Goal: Information Seeking & Learning: Find specific fact

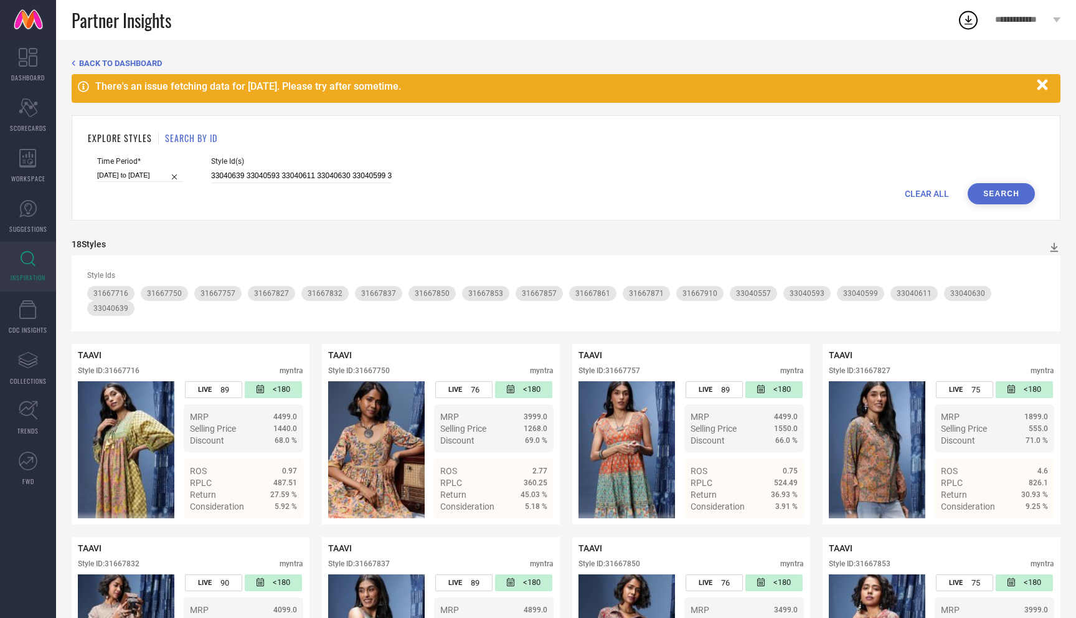
click at [929, 193] on span "CLEAR ALL" at bounding box center [927, 194] width 44 height 10
click at [322, 174] on input at bounding box center [301, 176] width 181 height 14
paste input "32496295 32496278 33040610 33040629 32496262 33040645 32496253 33040594 3304062…"
type input "32496295 32496278 33040610 33040629 32496262 33040645 32496253 33040594 3304062…"
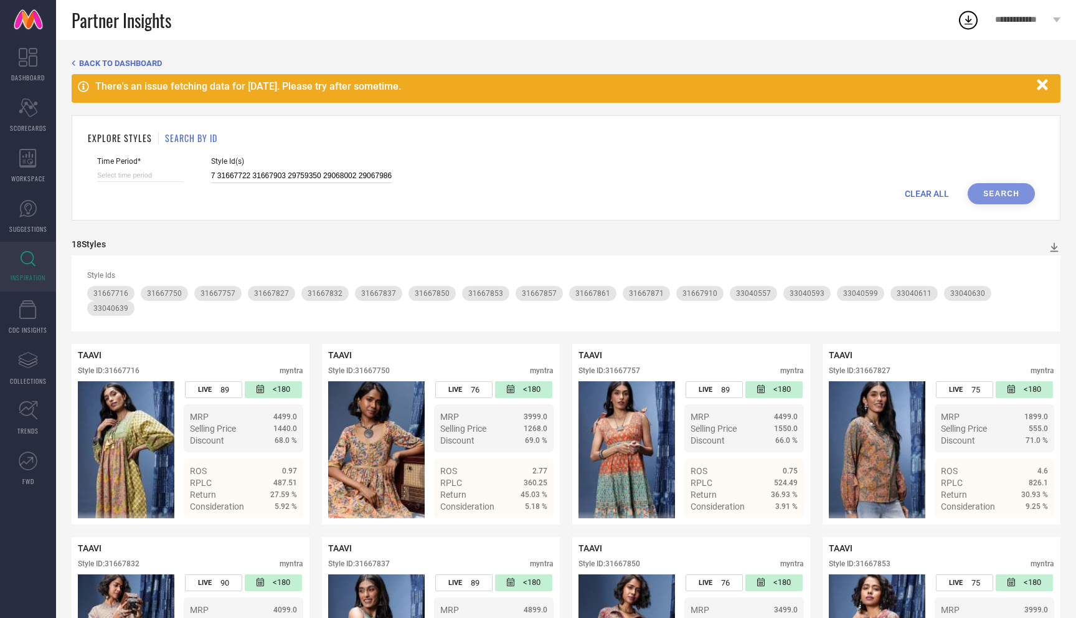
click at [140, 178] on input at bounding box center [140, 175] width 86 height 13
select select "8"
select select "2025"
select select "9"
select select "2025"
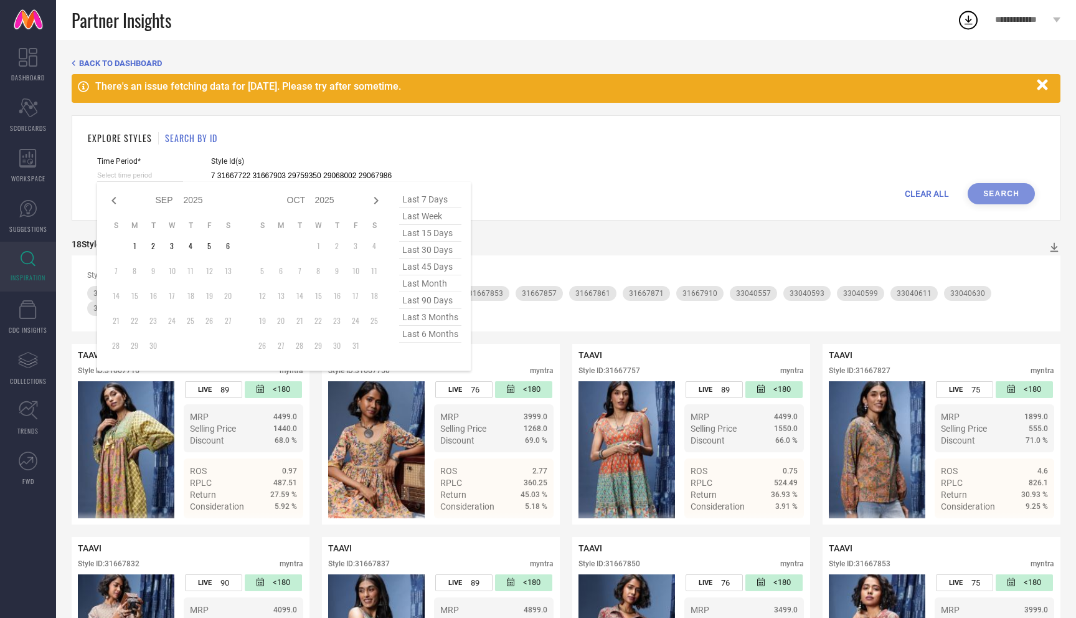
type input "32496295 32496278 33040610 33040629 32496262 33040645 32496253 33040594 3304062…"
click at [428, 320] on span "last 3 months" at bounding box center [430, 317] width 62 height 17
type input "[DATE] to [DATE]"
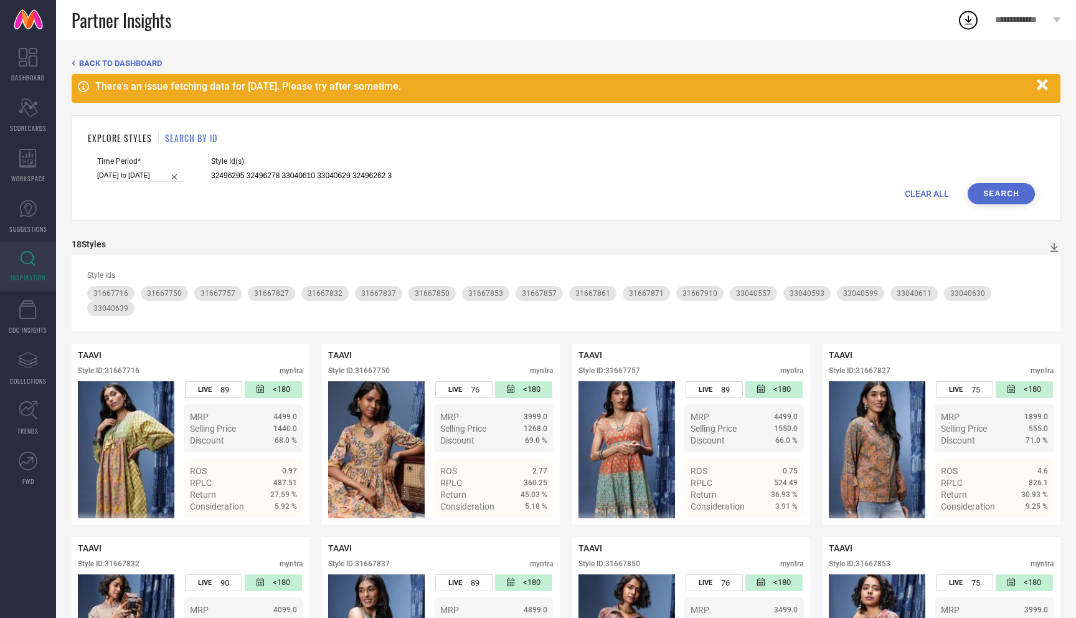
click at [998, 181] on div "Time Period* [DATE] to [DATE] Style Id(s) 32496295 32496278 33040610 33040629 3…" at bounding box center [566, 170] width 938 height 26
click at [1000, 192] on button "Search" at bounding box center [1001, 193] width 67 height 21
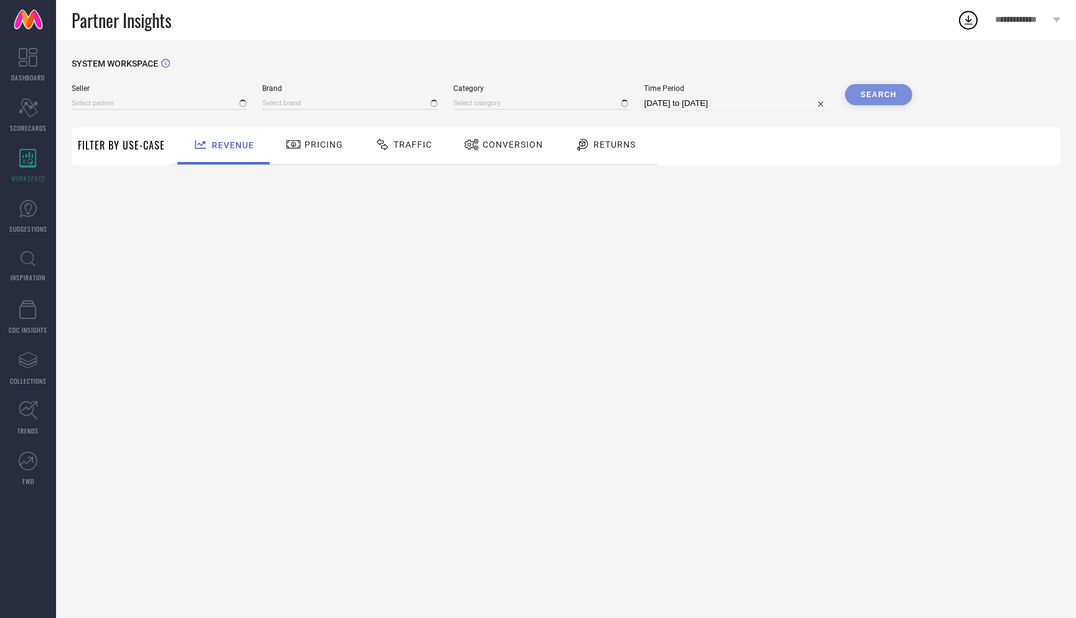
type input "All"
type input "1 STOP FASHION"
type input "All"
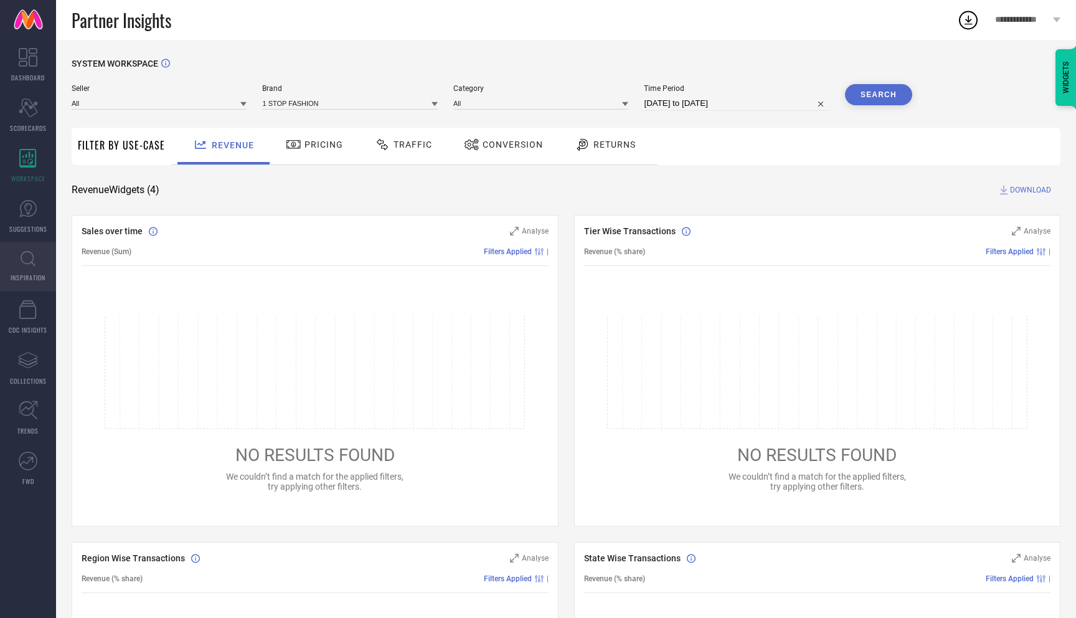
click at [22, 264] on icon at bounding box center [28, 259] width 15 height 16
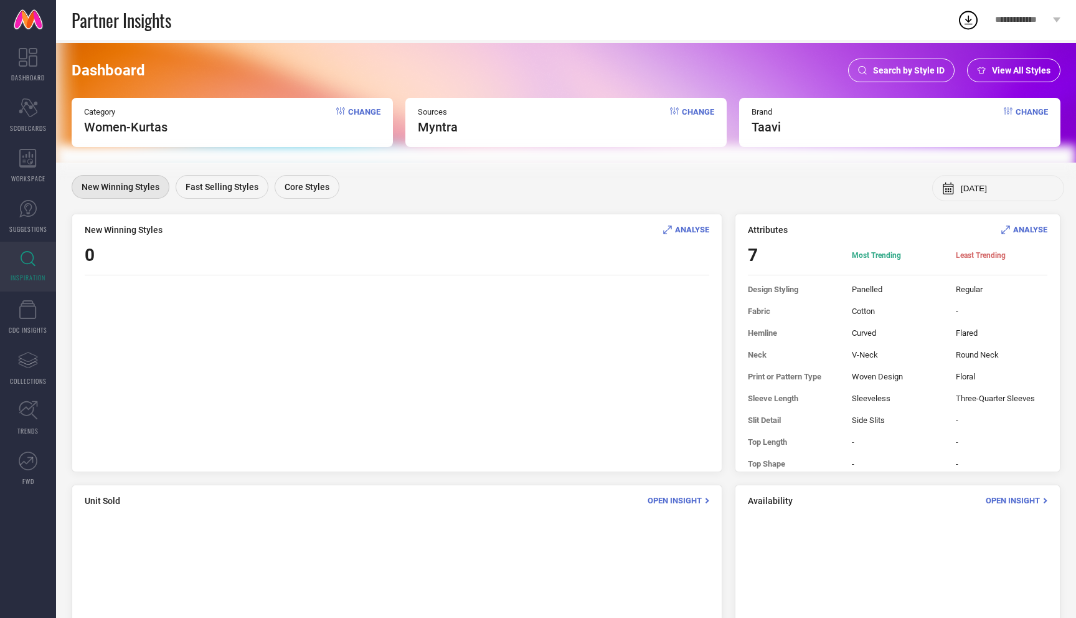
click at [912, 67] on span "Search by Style ID" at bounding box center [909, 70] width 72 height 10
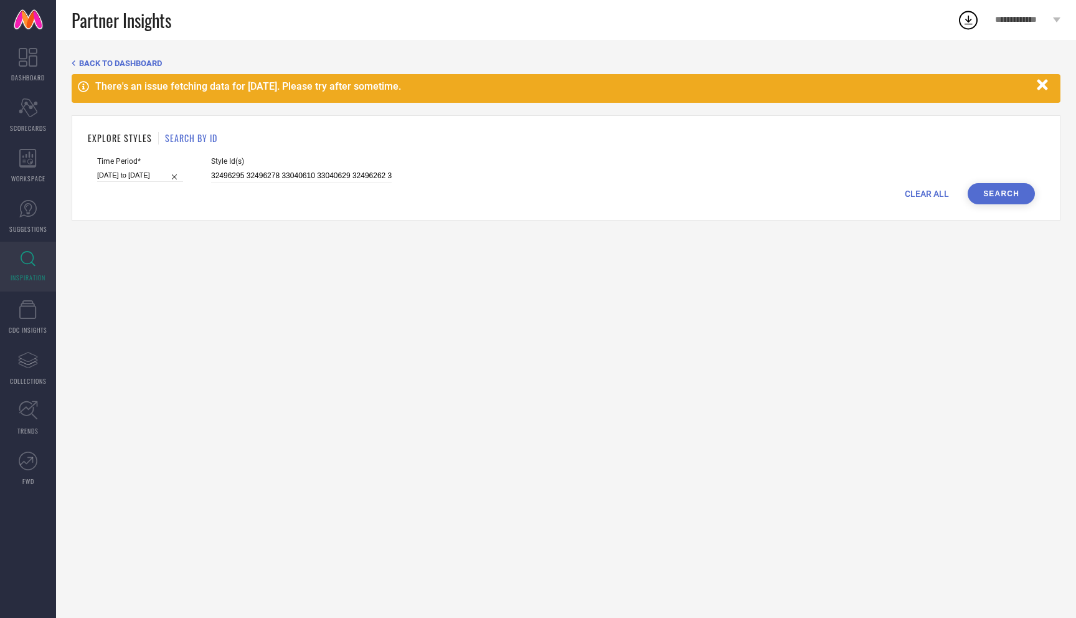
click at [919, 195] on span "CLEAR ALL" at bounding box center [927, 194] width 44 height 10
click at [343, 178] on input at bounding box center [301, 176] width 181 height 14
paste input "33040639 33040593 33040611 33040630 33040599 33040557 31667837 31667757 3166771…"
type input "33040639 33040593 33040611 33040630 33040599 33040557 31667837 31667757 3166771…"
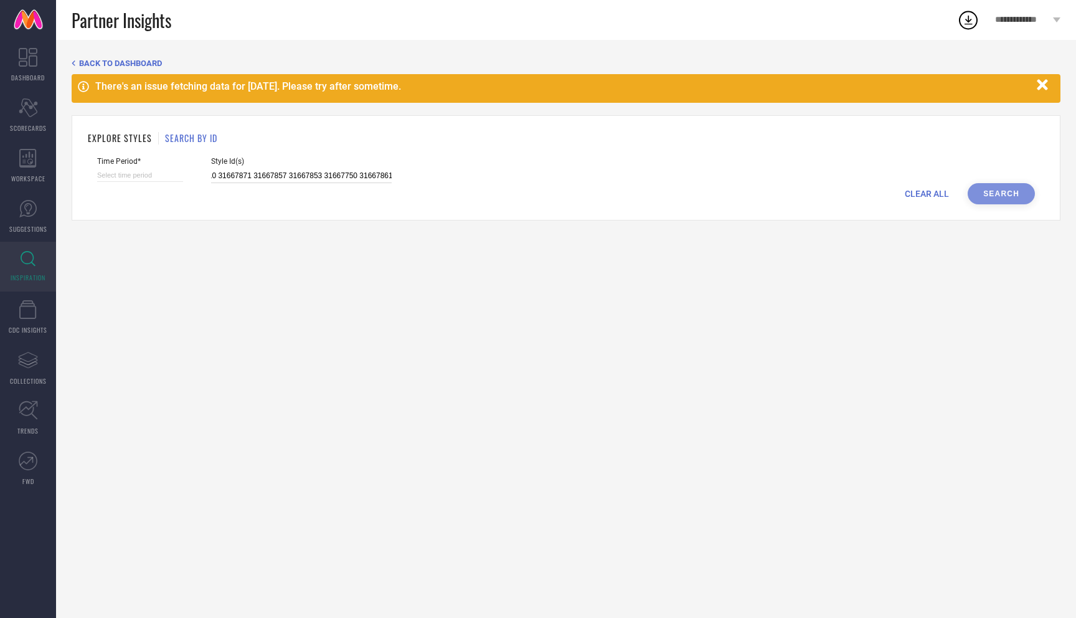
select select "8"
select select "2025"
select select "9"
select select "2025"
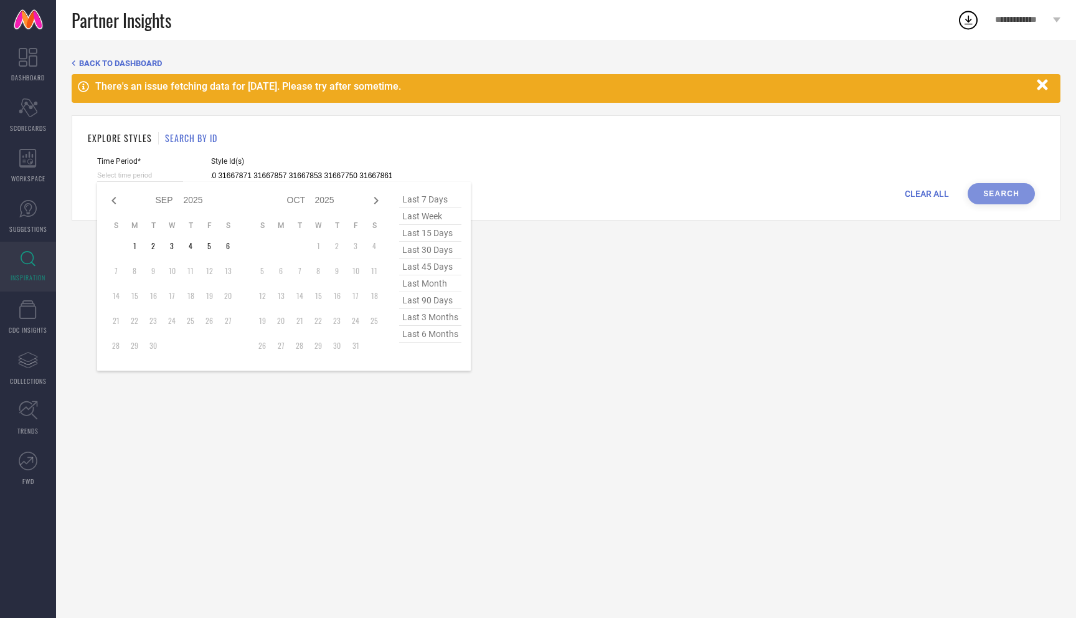
click at [153, 176] on input at bounding box center [140, 175] width 86 height 13
type input "33040639 33040593 33040611 33040630 33040599 33040557 31667837 31667757 3166771…"
click at [429, 317] on span "last 3 months" at bounding box center [430, 317] width 62 height 17
type input "[DATE] to [DATE]"
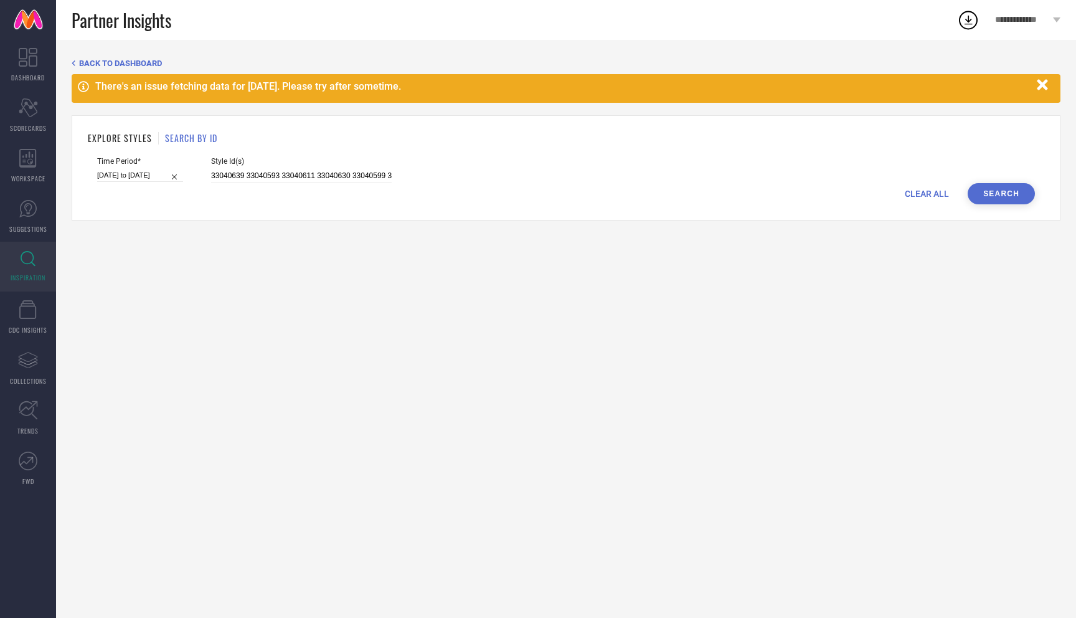
click at [1019, 190] on button "Search" at bounding box center [1001, 193] width 67 height 21
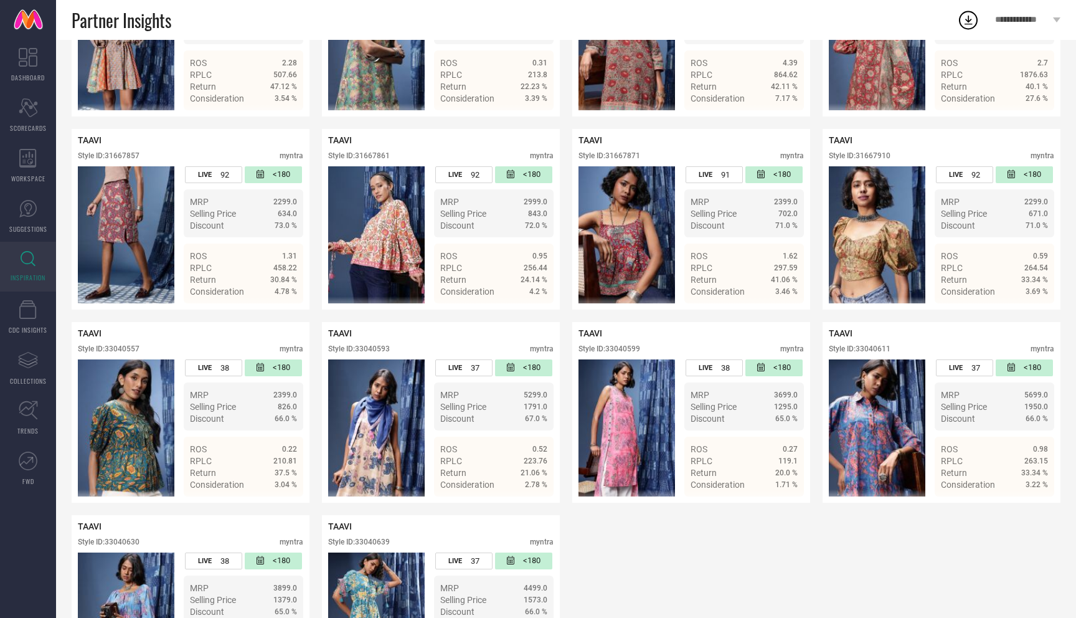
scroll to position [612, 0]
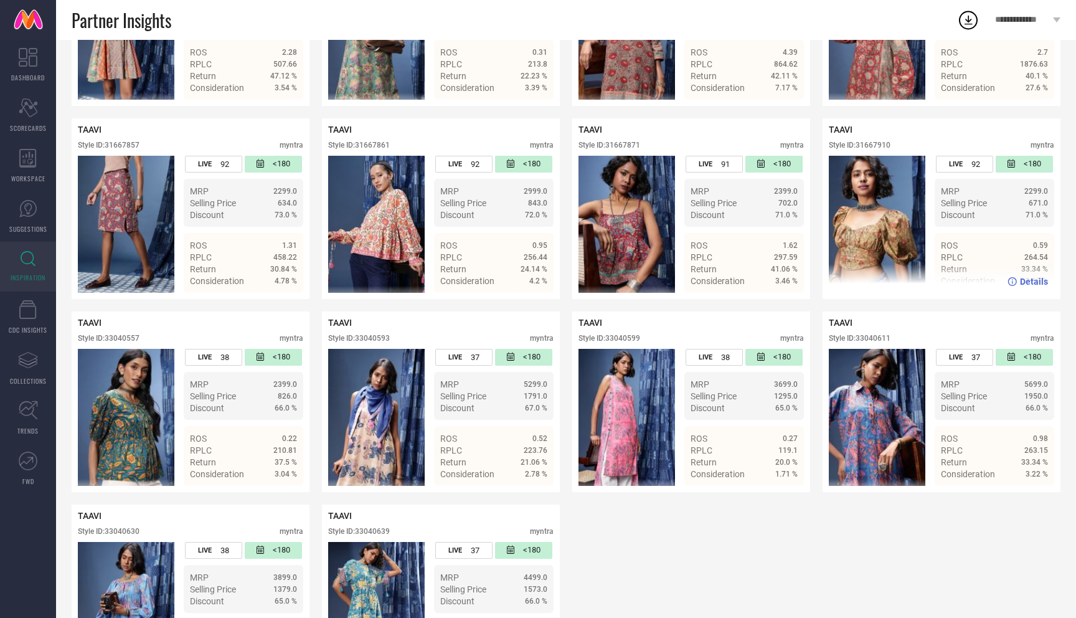
drag, startPoint x: 865, startPoint y: 206, endPoint x: 900, endPoint y: 130, distance: 83.6
click at [901, 130] on div "TAAVI Style ID: 31667910 myntra LIVE 92 <180 MRP 2299.0 Selling Price 671.0 Dis…" at bounding box center [941, 209] width 225 height 168
drag, startPoint x: 859, startPoint y: 132, endPoint x: 912, endPoint y: 131, distance: 52.9
click at [913, 141] on div "Style ID: 31667910 myntra" at bounding box center [941, 148] width 225 height 15
copy div "31667910"
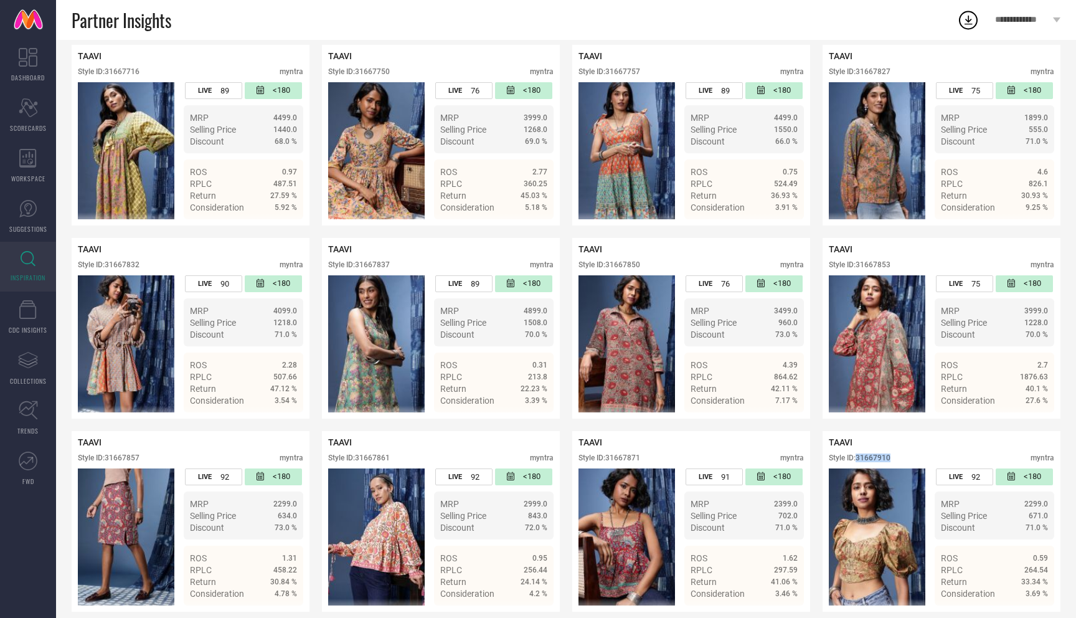
scroll to position [317, 0]
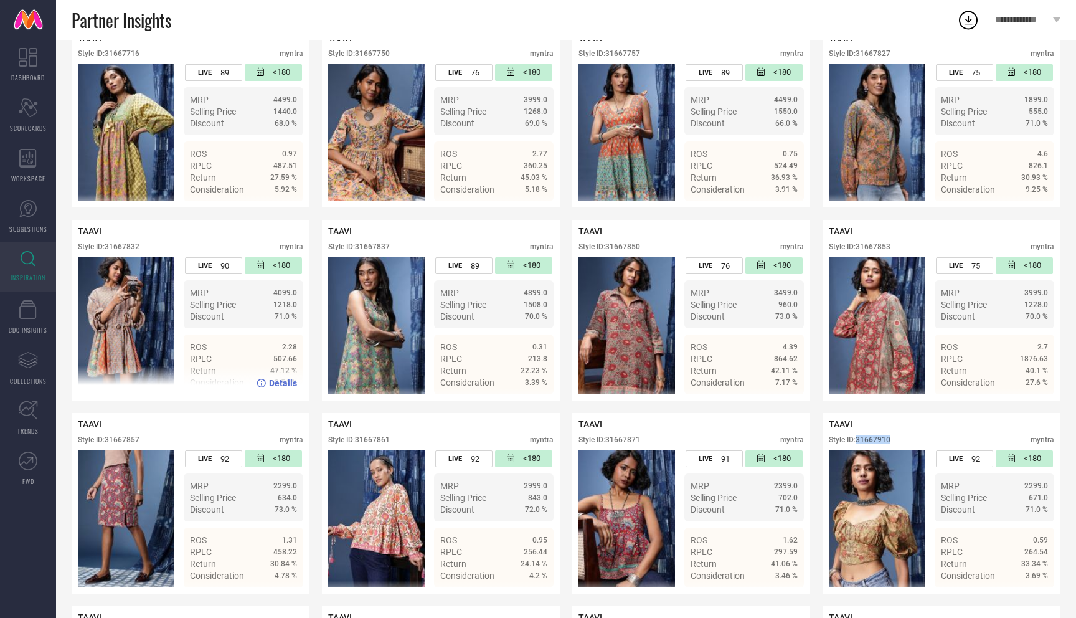
click at [104, 285] on img at bounding box center [126, 325] width 97 height 137
drag, startPoint x: 106, startPoint y: 234, endPoint x: 246, endPoint y: 231, distance: 140.2
click at [246, 242] on div "Style ID: 31667832 myntra" at bounding box center [190, 249] width 225 height 15
copy div "31667832"
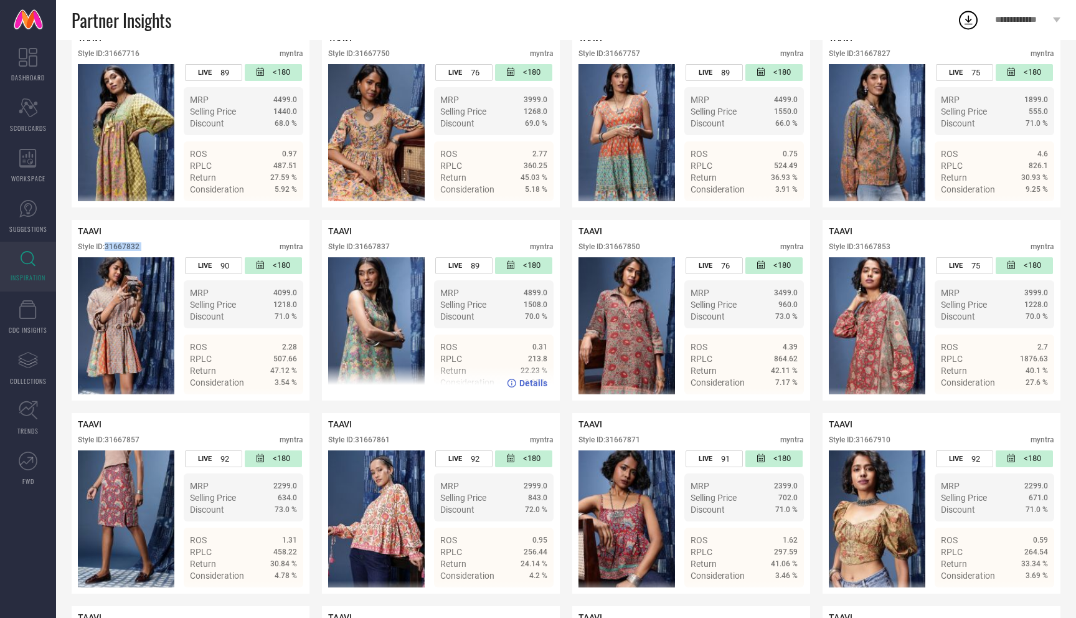
click at [365, 314] on img at bounding box center [376, 325] width 97 height 137
drag, startPoint x: 357, startPoint y: 232, endPoint x: 452, endPoint y: 232, distance: 95.3
click at [452, 242] on div "Style ID: 31667837 myntra" at bounding box center [440, 249] width 225 height 15
copy div "31667837"
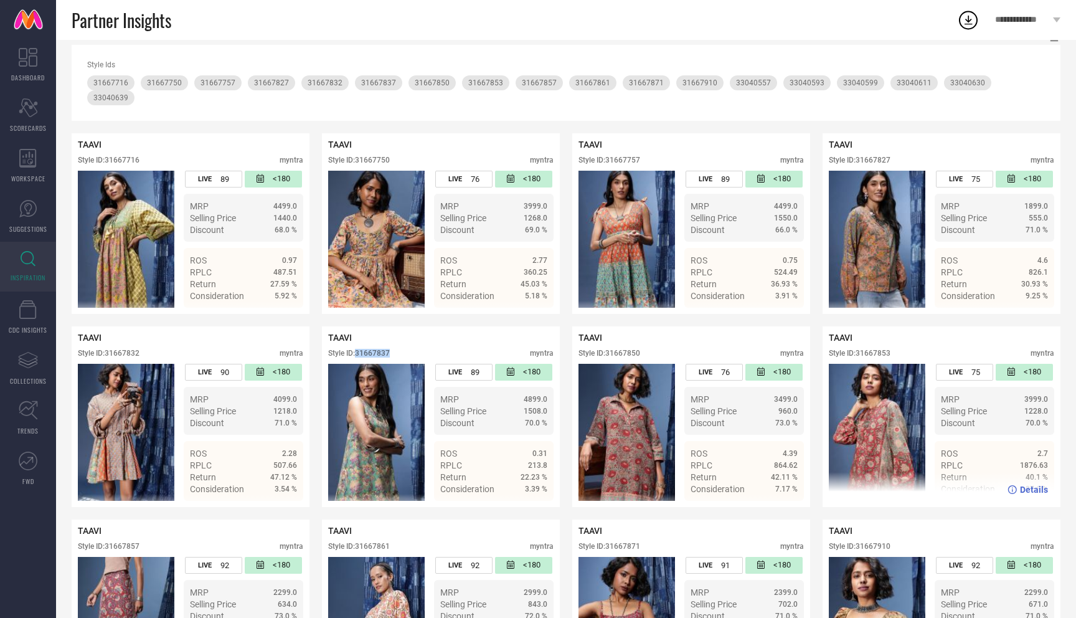
scroll to position [204, 0]
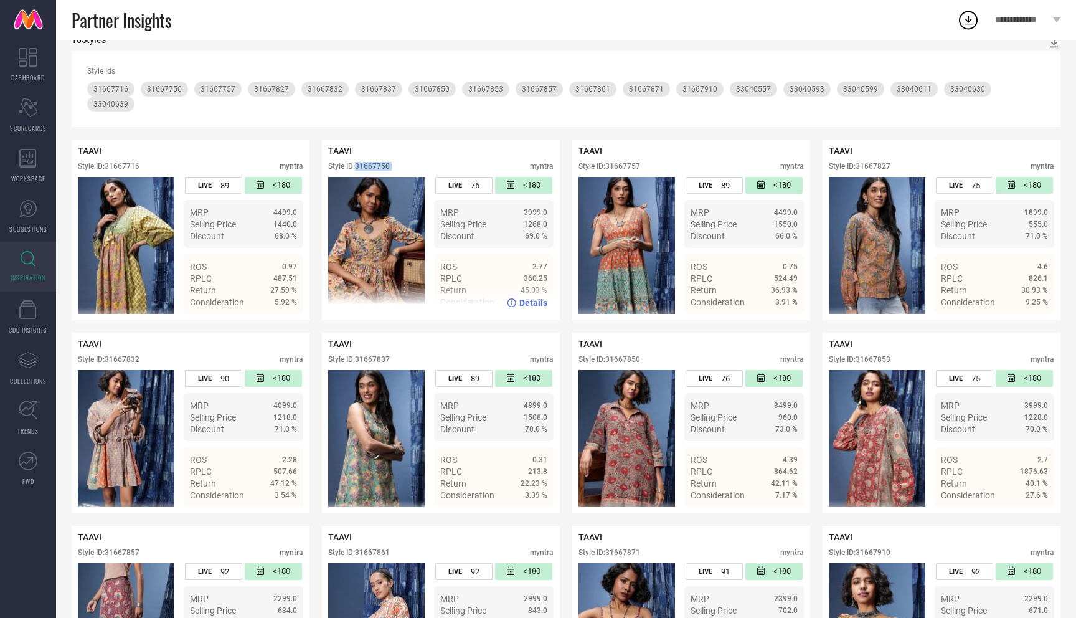
drag, startPoint x: 358, startPoint y: 153, endPoint x: 465, endPoint y: 149, distance: 107.2
click at [465, 162] on div "Style ID: 31667750 myntra" at bounding box center [440, 169] width 225 height 15
copy div "31667750"
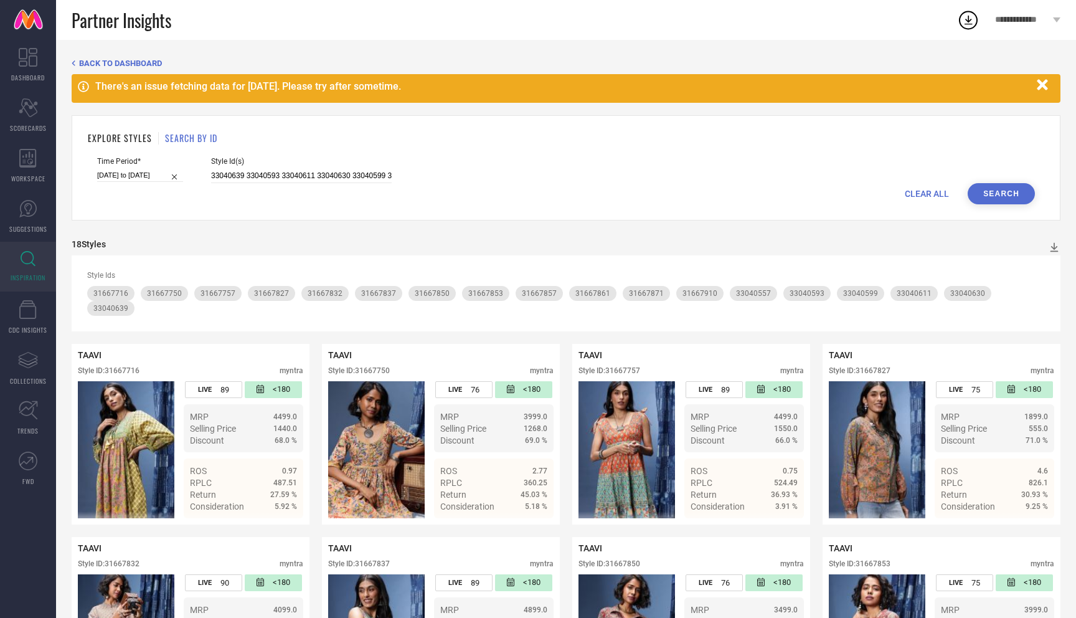
click at [934, 192] on span "CLEAR ALL" at bounding box center [927, 194] width 44 height 10
click at [362, 173] on input at bounding box center [301, 176] width 181 height 14
paste input "32496295 32496278 33040610 33040629 32496262 33040645 32496253 33040594 3304062…"
type input "32496295 32496278 33040610 33040629 32496262 33040645 32496253 33040594 3304062…"
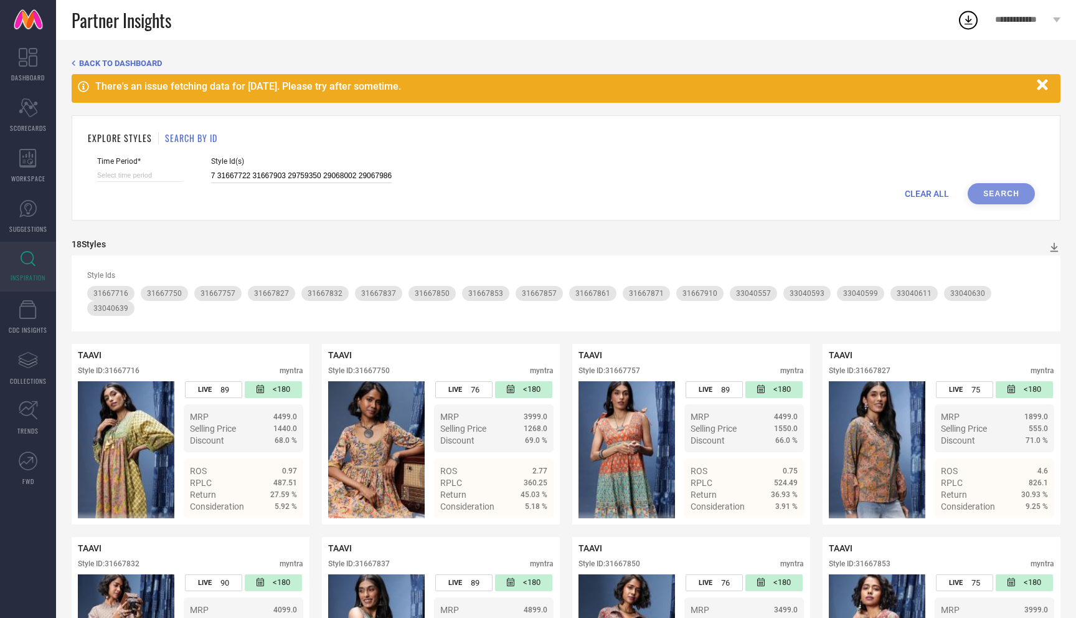
click at [151, 178] on input at bounding box center [140, 175] width 86 height 13
select select "8"
select select "2025"
select select "9"
select select "2025"
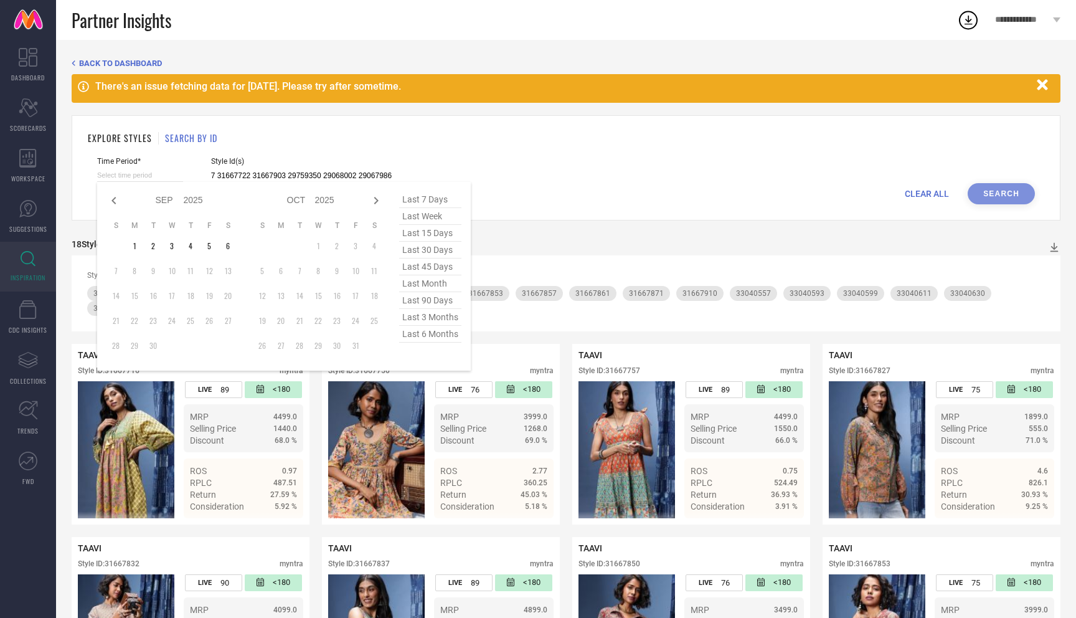
type input "32496295 32496278 33040610 33040629 32496262 33040645 32496253 33040594 3304062…"
click at [442, 319] on span "last 3 months" at bounding box center [430, 317] width 62 height 17
type input "[DATE] to [DATE]"
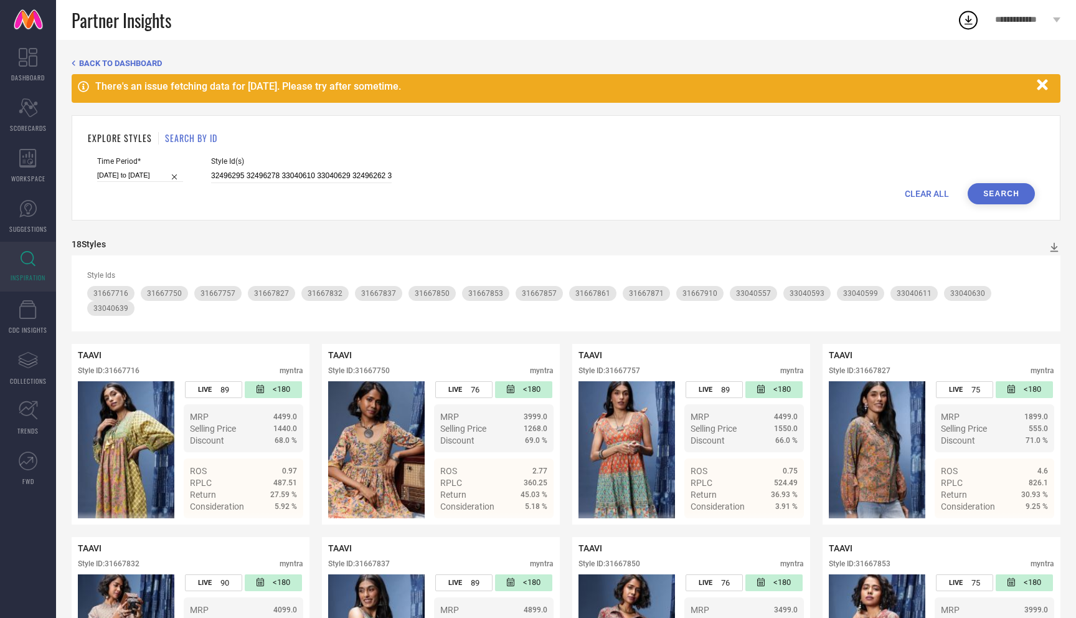
click at [996, 192] on button "Search" at bounding box center [1001, 193] width 67 height 21
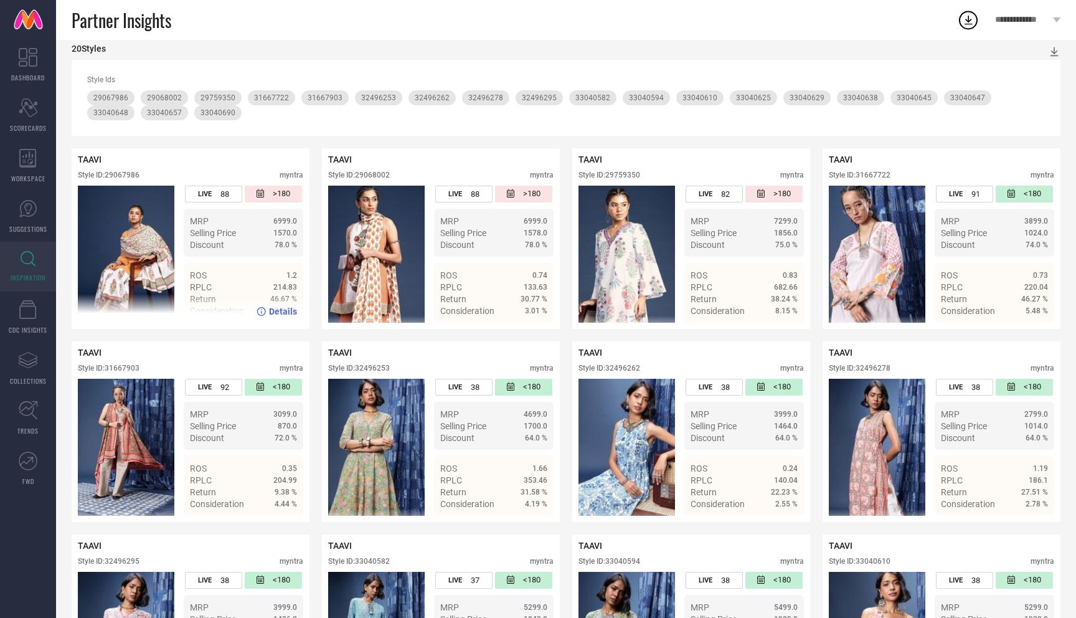
scroll to position [149, 0]
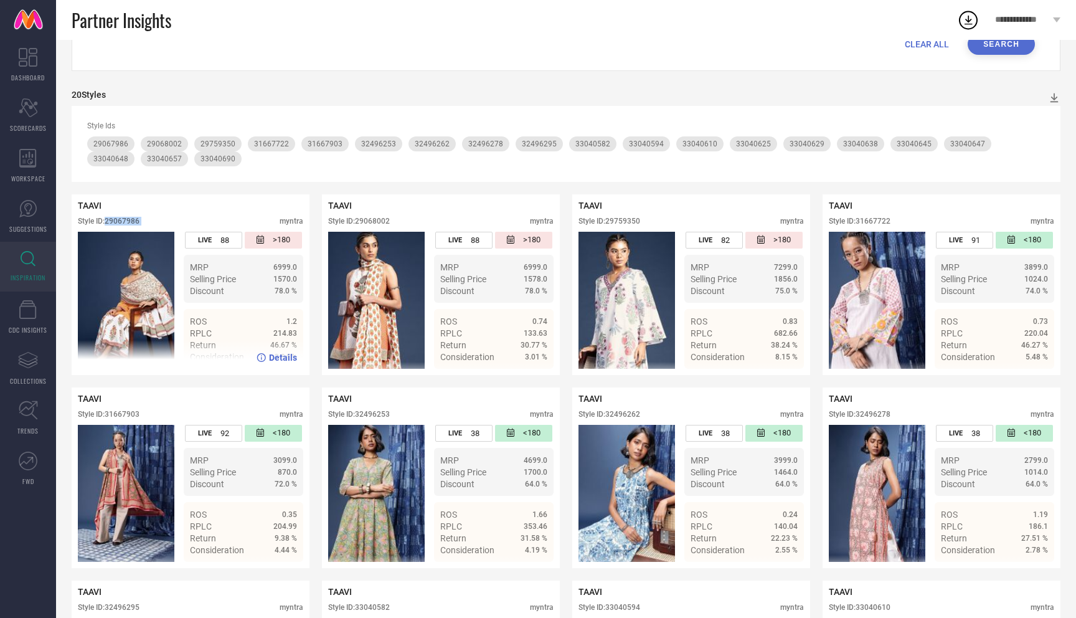
drag, startPoint x: 107, startPoint y: 217, endPoint x: 303, endPoint y: 217, distance: 196.2
click at [303, 217] on div "TAAVI Style ID: 29067986 myntra LIVE 88 >180 MRP 6999.0 Selling Price 1570.0 Di…" at bounding box center [191, 284] width 238 height 181
click at [259, 195] on div "TAAVI Style ID: 29067986 myntra LIVE 88 >180 MRP 6999.0 Selling Price 1570.0 Di…" at bounding box center [191, 284] width 238 height 181
drag, startPoint x: 107, startPoint y: 222, endPoint x: 221, endPoint y: 222, distance: 113.4
click at [221, 222] on div "Style ID: 29067986 myntra" at bounding box center [190, 224] width 225 height 15
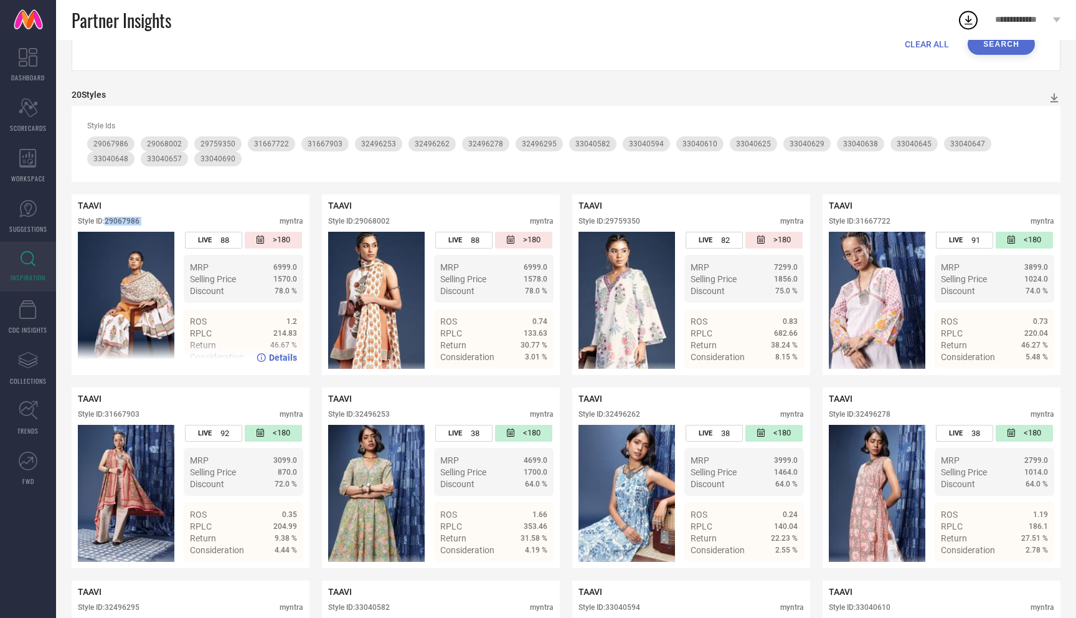
copy div "29067986"
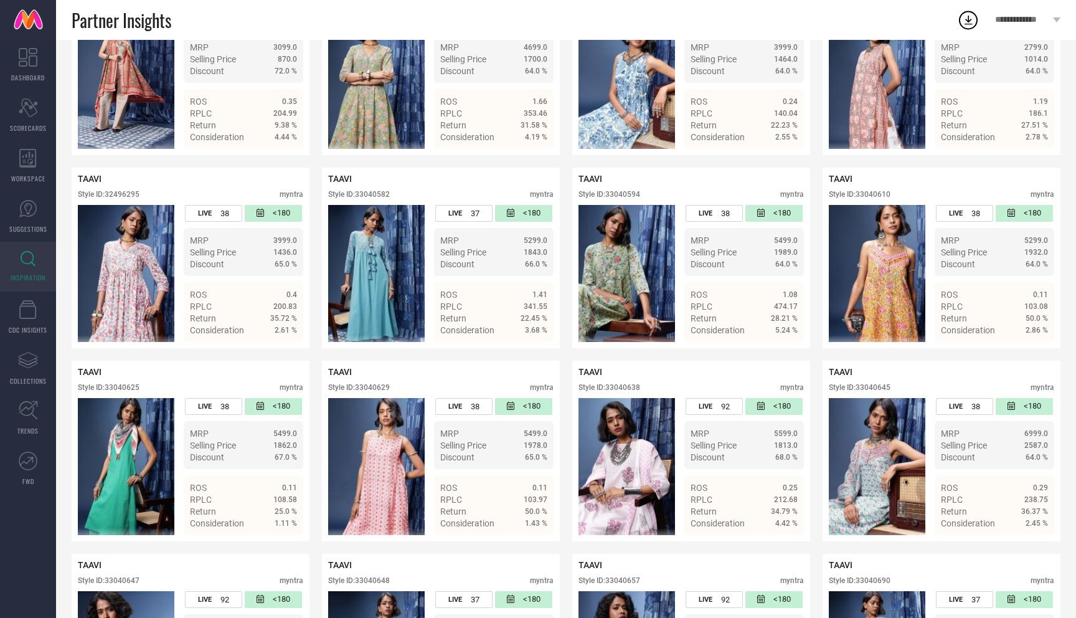
scroll to position [554, 0]
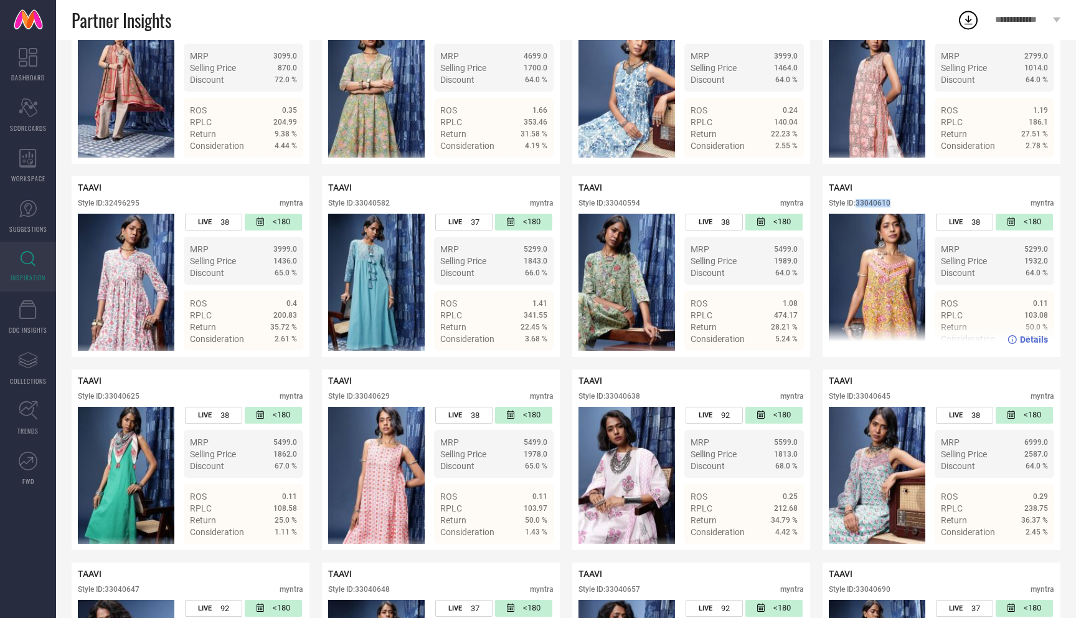
drag, startPoint x: 858, startPoint y: 205, endPoint x: 926, endPoint y: 204, distance: 68.5
click at [926, 204] on div "Style ID: 33040610 myntra" at bounding box center [941, 206] width 225 height 15
copy div "33040610"
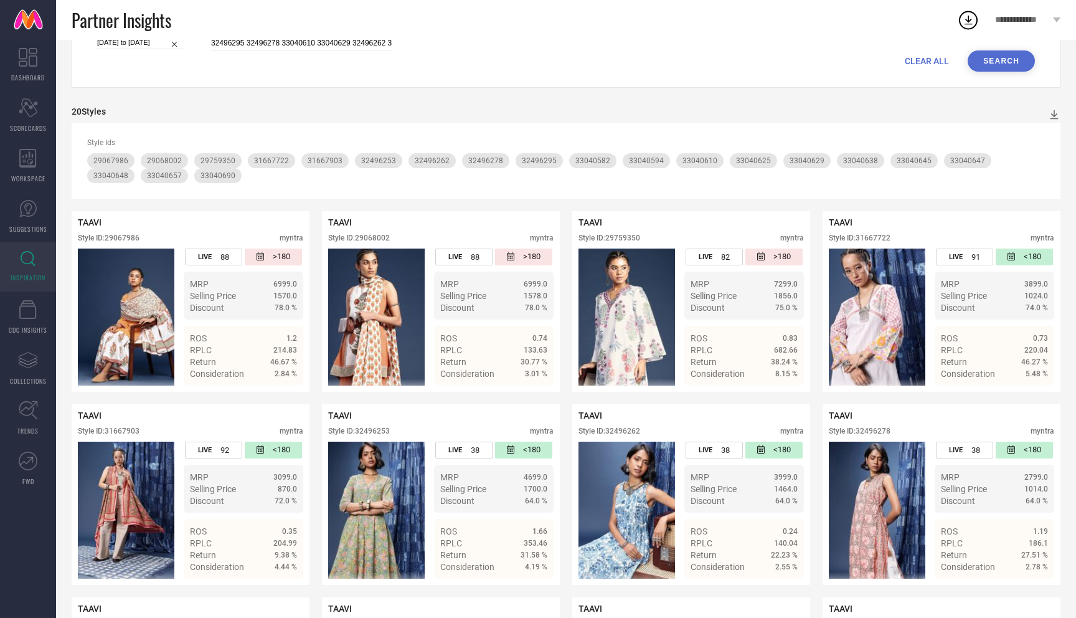
scroll to position [0, 0]
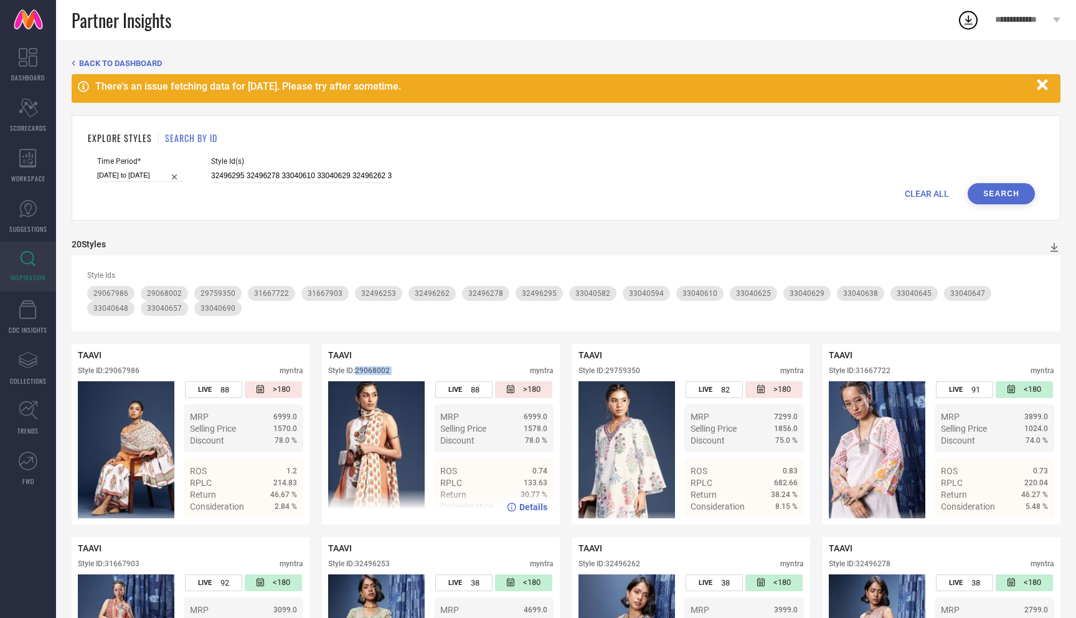
drag, startPoint x: 358, startPoint y: 369, endPoint x: 523, endPoint y: 366, distance: 165.1
click at [523, 366] on div "TAAVI Style ID: 29068002 myntra" at bounding box center [440, 365] width 225 height 31
copy div "29068002"
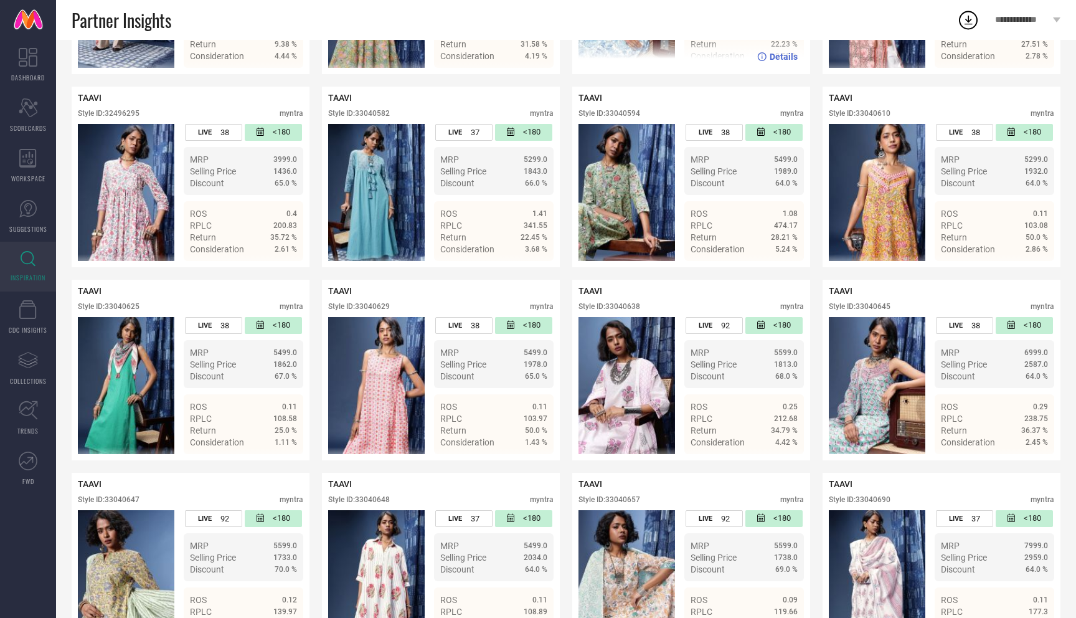
scroll to position [699, 0]
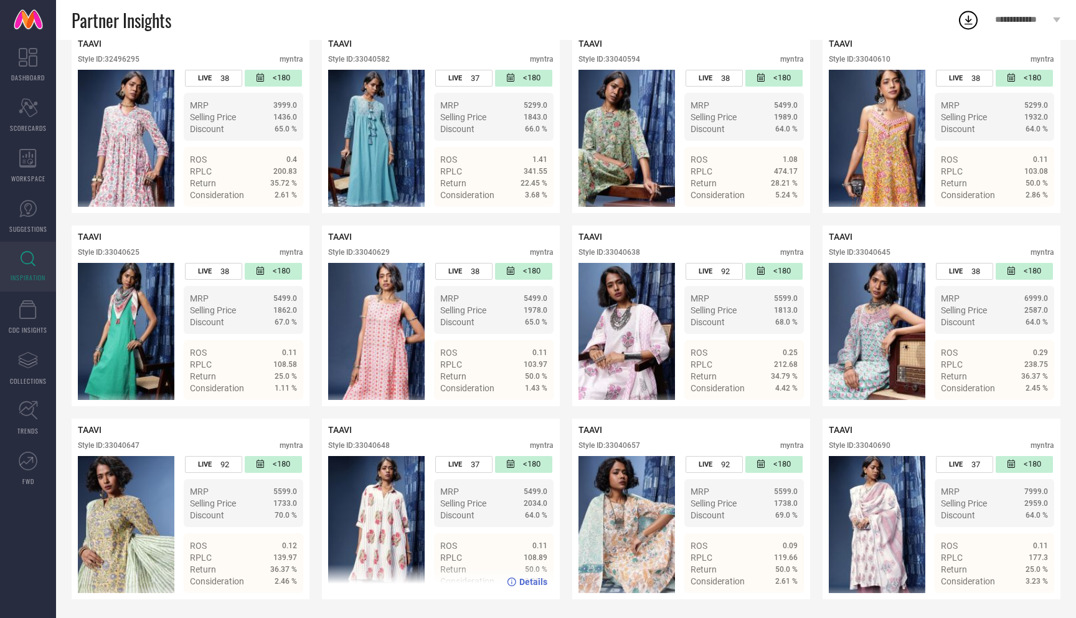
drag, startPoint x: 359, startPoint y: 444, endPoint x: 453, endPoint y: 439, distance: 94.2
click at [453, 439] on div "TAAVI Style ID: 33040648 myntra" at bounding box center [440, 440] width 225 height 31
click at [450, 439] on div "TAAVI Style ID: 33040648 myntra" at bounding box center [440, 440] width 225 height 31
drag, startPoint x: 359, startPoint y: 444, endPoint x: 403, endPoint y: 444, distance: 44.2
click at [403, 444] on div "Style ID: 33040648 myntra" at bounding box center [440, 448] width 225 height 15
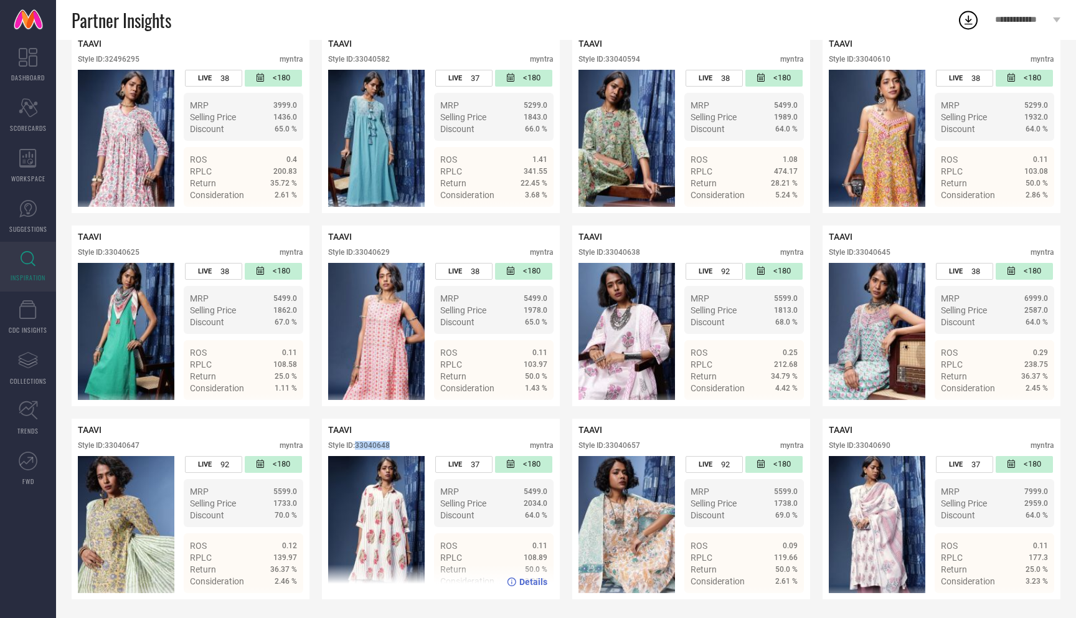
copy div "33040648"
